Goal: Task Accomplishment & Management: Use online tool/utility

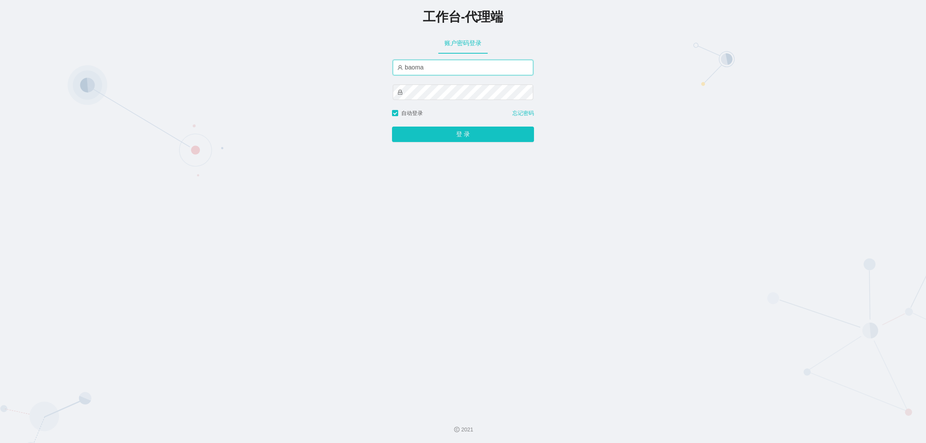
drag, startPoint x: 0, startPoint y: 0, endPoint x: 431, endPoint y: 67, distance: 436.5
click at [431, 67] on input "baoma" at bounding box center [463, 67] width 140 height 15
type input "damao"
click at [449, 132] on button "登 录" at bounding box center [463, 134] width 142 height 15
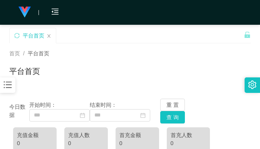
click at [186, 56] on div "首页 / 平台首页 /" at bounding box center [130, 53] width 242 height 8
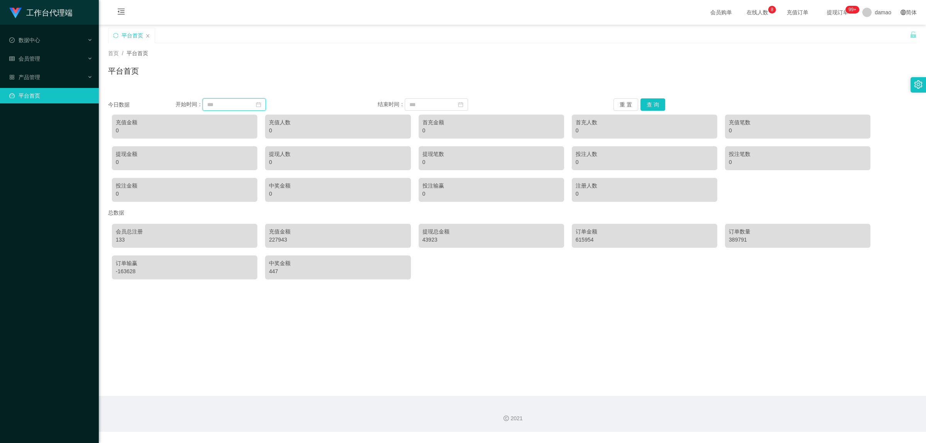
click at [218, 102] on input at bounding box center [234, 104] width 63 height 12
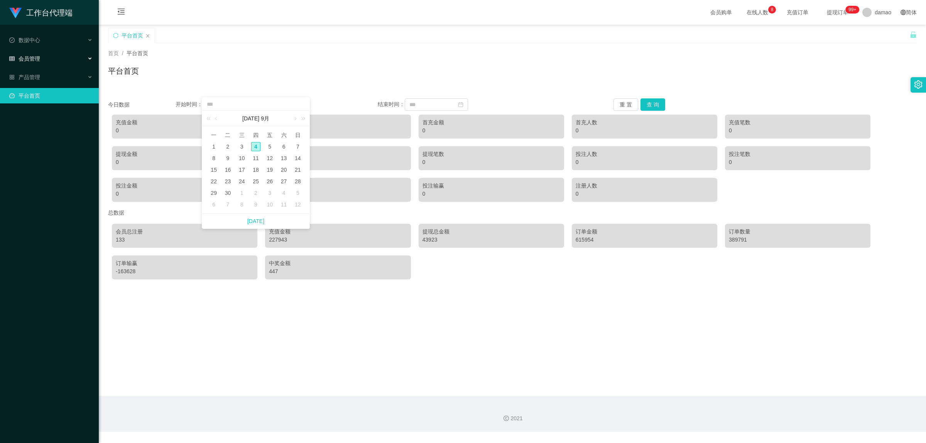
click at [35, 56] on span "会员管理" at bounding box center [24, 59] width 31 height 6
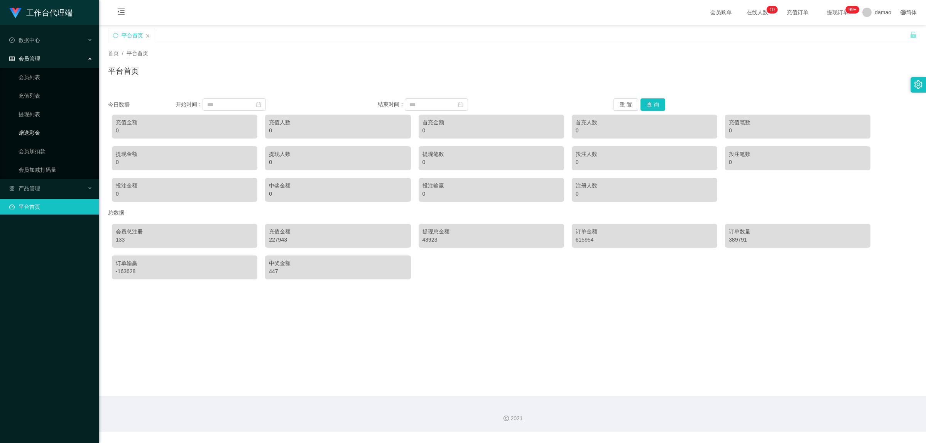
click at [32, 135] on link "赠送彩金" at bounding box center [56, 132] width 74 height 15
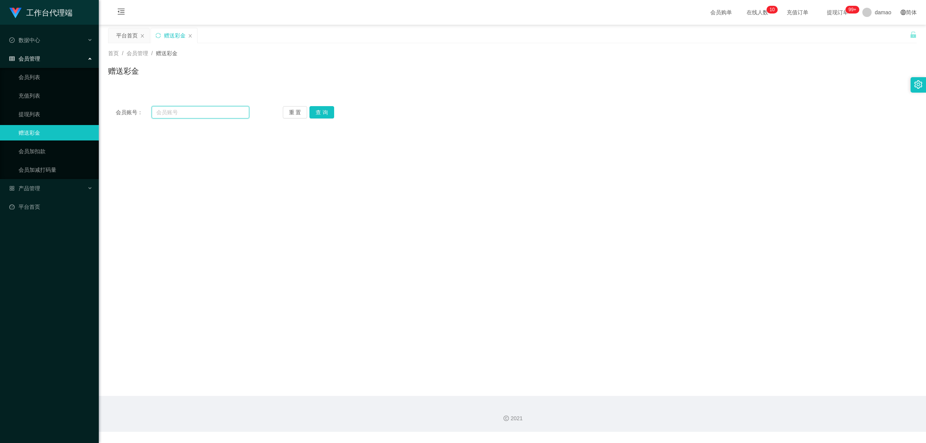
click at [203, 109] on input "text" at bounding box center [201, 112] width 98 height 12
paste input "93490064"
type input "93490064"
click at [323, 108] on button "查 询" at bounding box center [321, 112] width 25 height 12
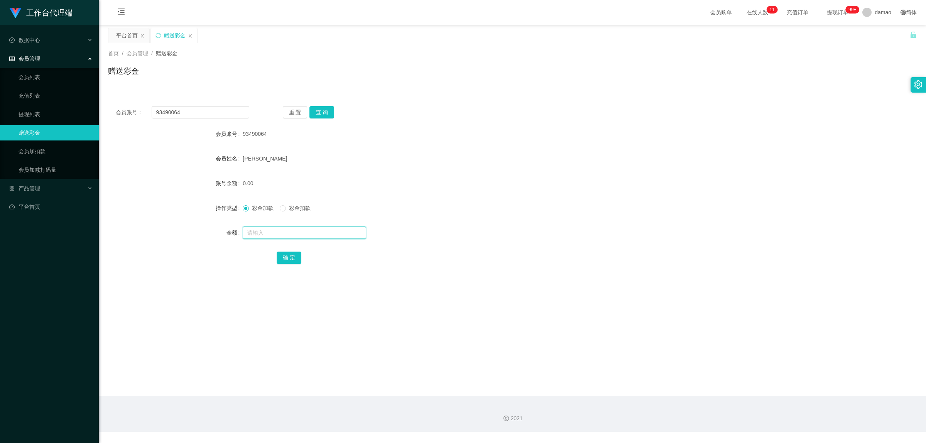
click at [265, 236] on input "text" at bounding box center [304, 232] width 123 height 12
click at [257, 232] on input "text" at bounding box center [304, 232] width 123 height 12
type input "500"
click at [291, 258] on button "确 定" at bounding box center [289, 258] width 25 height 12
click at [171, 111] on input "93490064" at bounding box center [201, 112] width 98 height 12
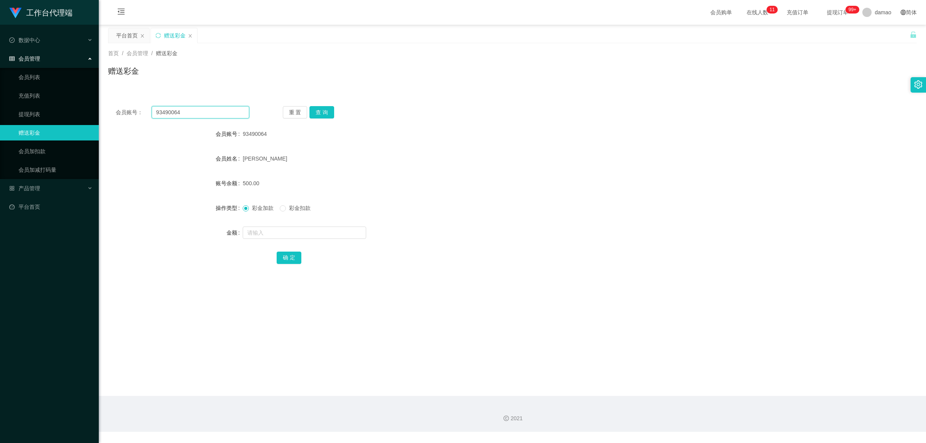
click at [171, 110] on input "93490064" at bounding box center [201, 112] width 98 height 12
